Goal: Information Seeking & Learning: Learn about a topic

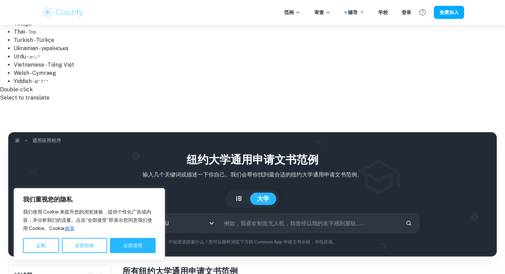
scroll to position [474, 0]
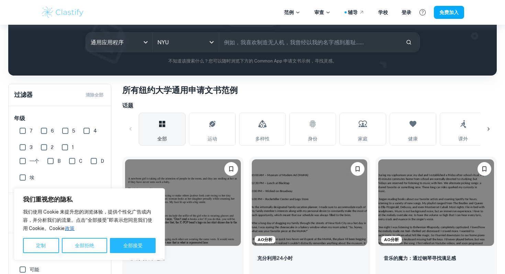
scroll to position [654, 0]
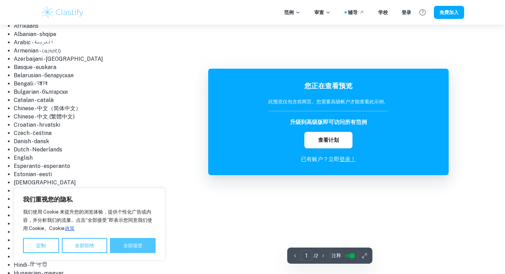
click at [137, 247] on font "全部接受" at bounding box center [132, 245] width 19 height 5
checkbox input "true"
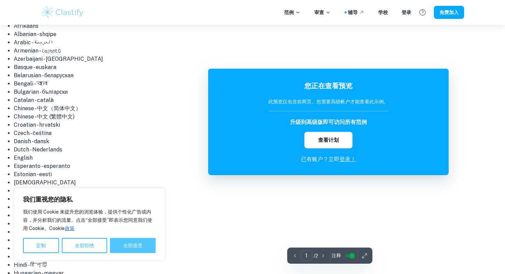
checkbox input "true"
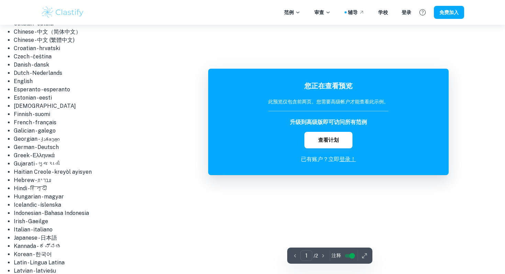
scroll to position [74, 0]
